Goal: Information Seeking & Learning: Learn about a topic

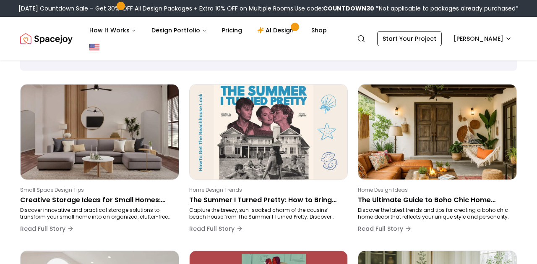
scroll to position [57, 0]
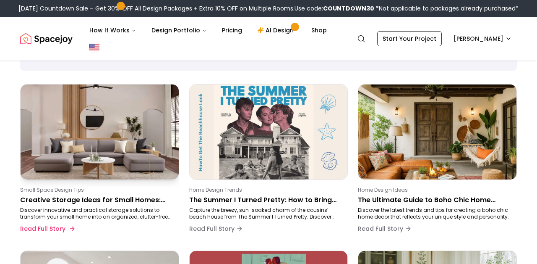
click at [45, 171] on img at bounding box center [100, 131] width 166 height 99
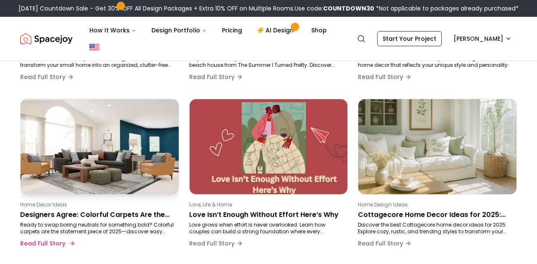
scroll to position [233, 0]
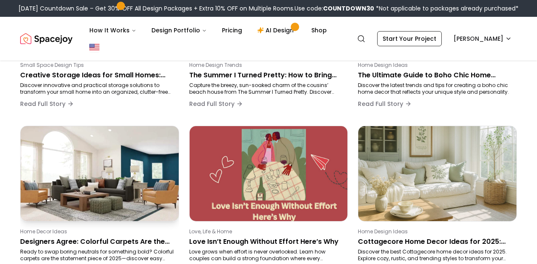
scroll to position [203, 0]
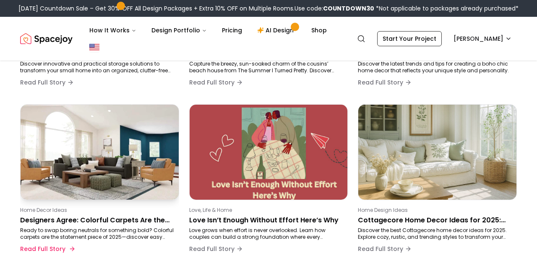
click at [120, 210] on p "Home Decor Ideas" at bounding box center [98, 210] width 156 height 7
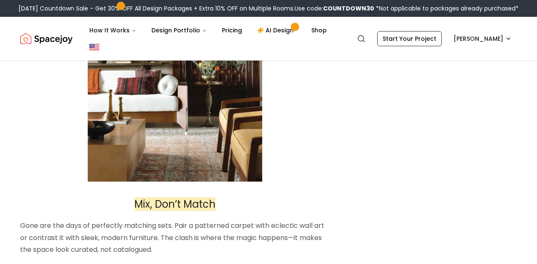
scroll to position [1487, 0]
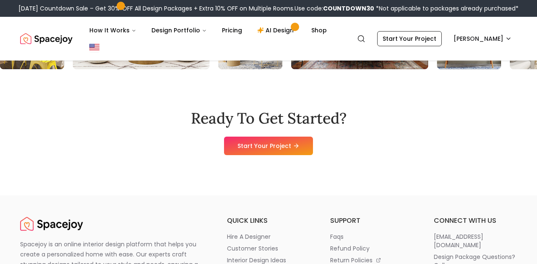
scroll to position [203, 0]
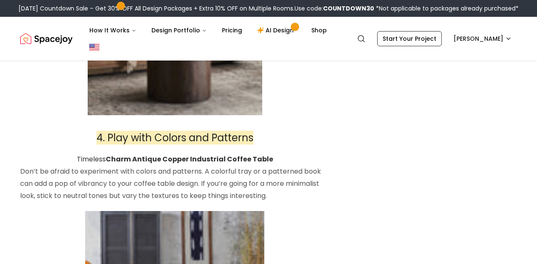
scroll to position [1567, 0]
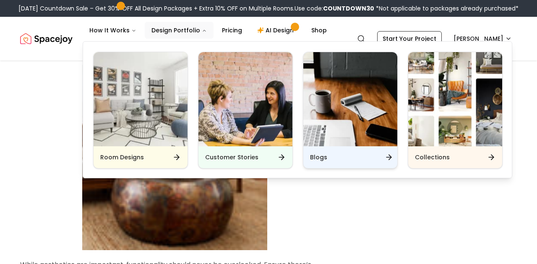
click at [348, 156] on div "Blogs" at bounding box center [351, 157] width 94 height 22
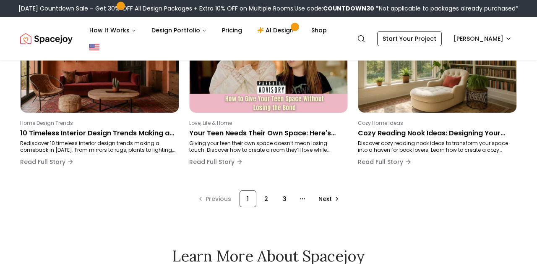
scroll to position [622, 0]
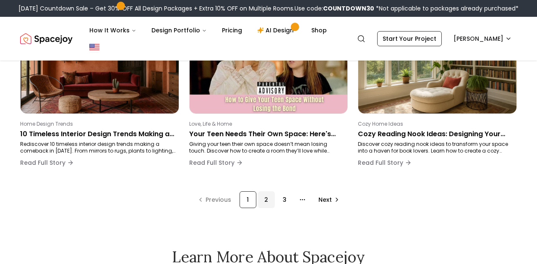
click at [260, 197] on div "2" at bounding box center [266, 199] width 17 height 17
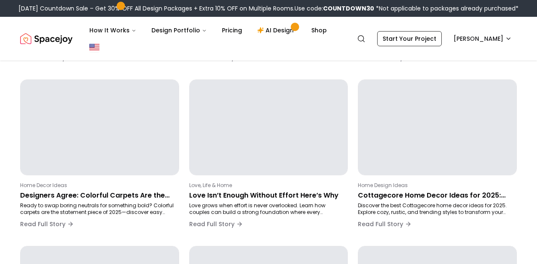
scroll to position [141, 0]
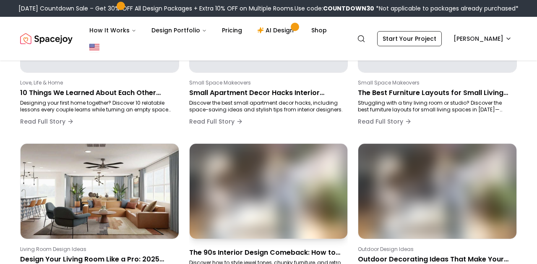
scroll to position [331, 0]
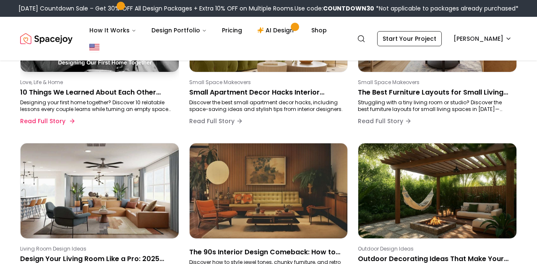
click at [144, 97] on p "10 Things We Learned About Each Other While Designing Our First Home Together" at bounding box center [98, 92] width 156 height 10
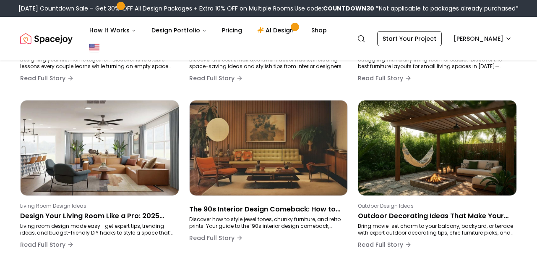
scroll to position [376, 0]
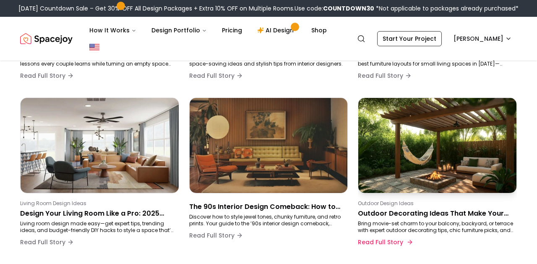
click at [418, 229] on p "Bring movie-set charm to your balcony, backyard, or terrace with expert outdoor…" at bounding box center [436, 226] width 156 height 13
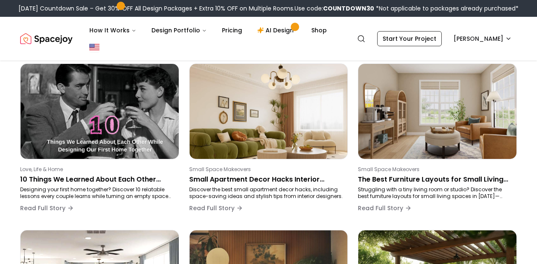
scroll to position [236, 0]
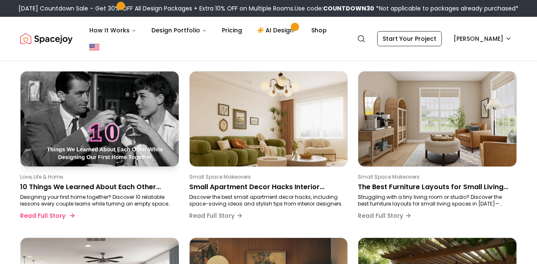
click at [119, 187] on p "10 Things We Learned About Each Other While Designing Our First Home Together" at bounding box center [98, 187] width 156 height 10
